Goal: Task Accomplishment & Management: Use online tool/utility

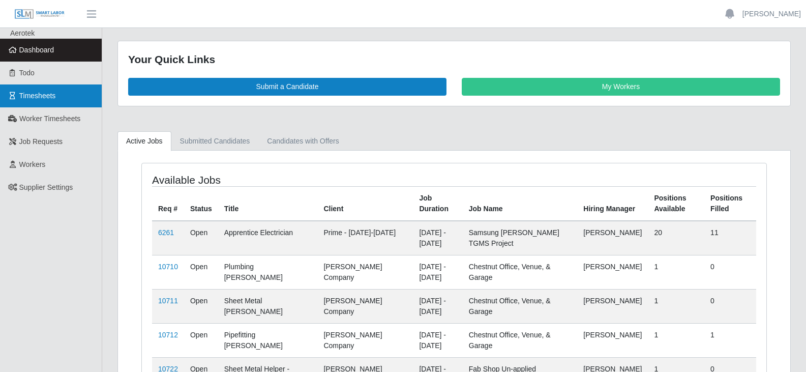
click at [49, 98] on span "Timesheets" at bounding box center [37, 96] width 37 height 8
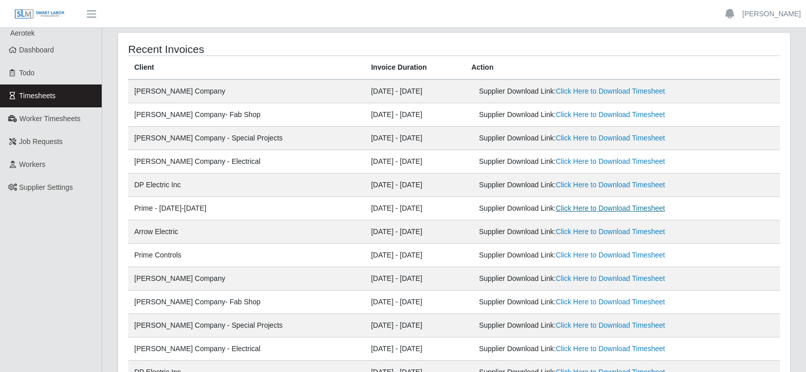
click at [560, 207] on link "Click Here to Download Timesheet" at bounding box center [610, 208] width 109 height 8
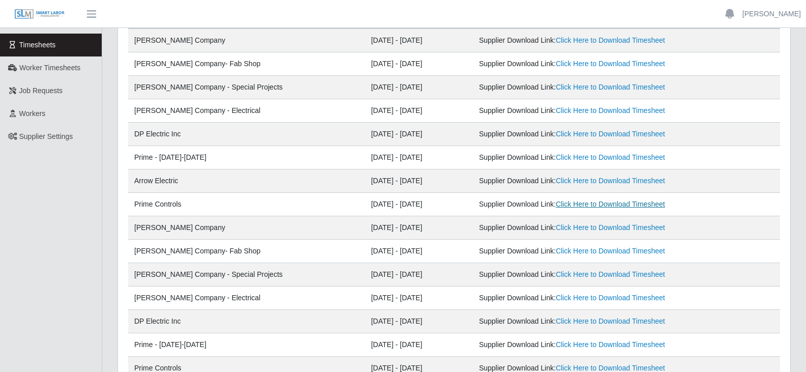
click at [583, 205] on link "Click Here to Download Timesheet" at bounding box center [610, 204] width 109 height 8
